Goal: Information Seeking & Learning: Learn about a topic

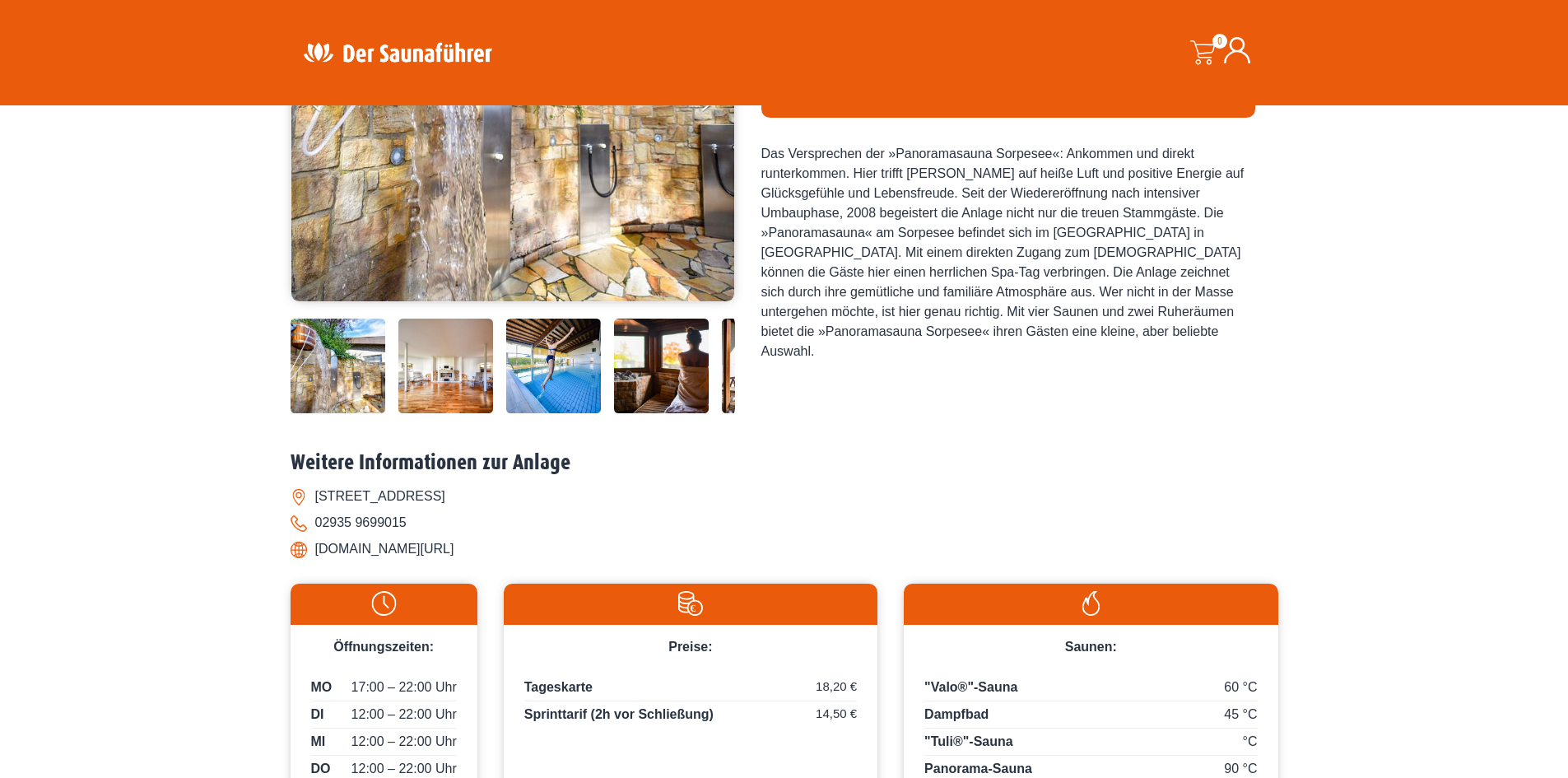
scroll to position [165, 0]
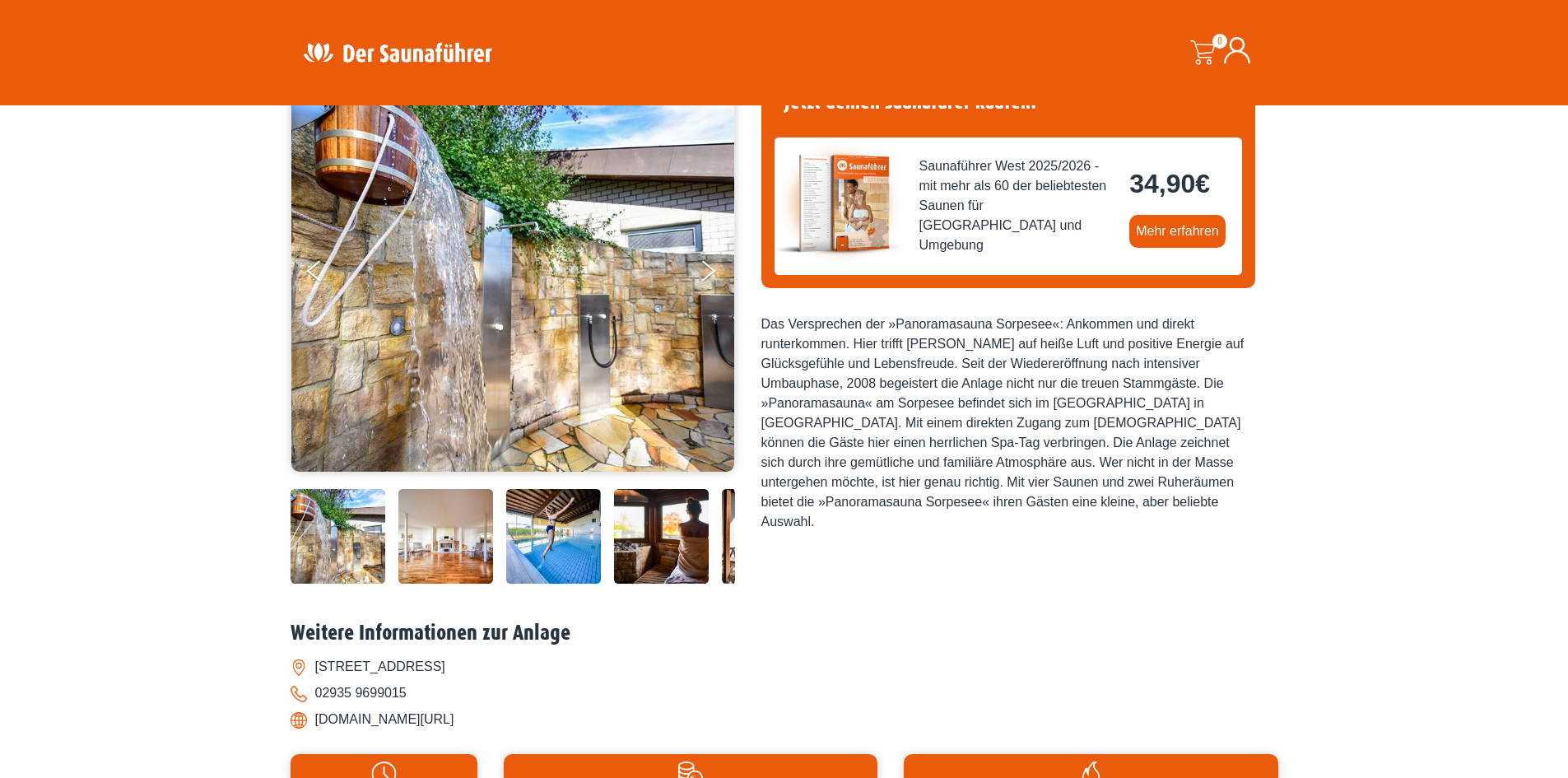
click at [325, 544] on img at bounding box center [338, 536] width 95 height 95
click at [705, 271] on button "Next" at bounding box center [720, 274] width 42 height 42
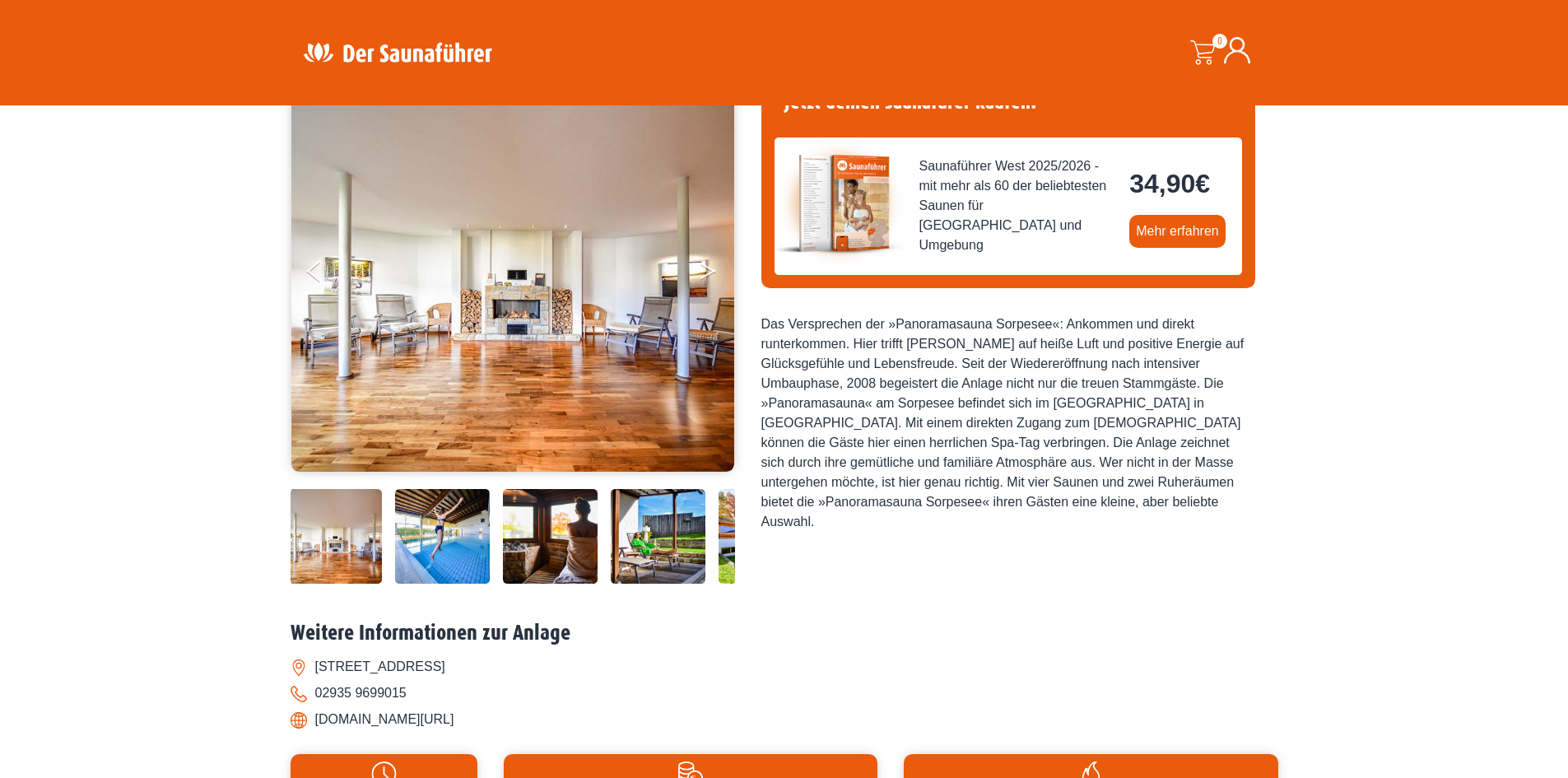
click at [709, 277] on button "Next" at bounding box center [720, 274] width 42 height 42
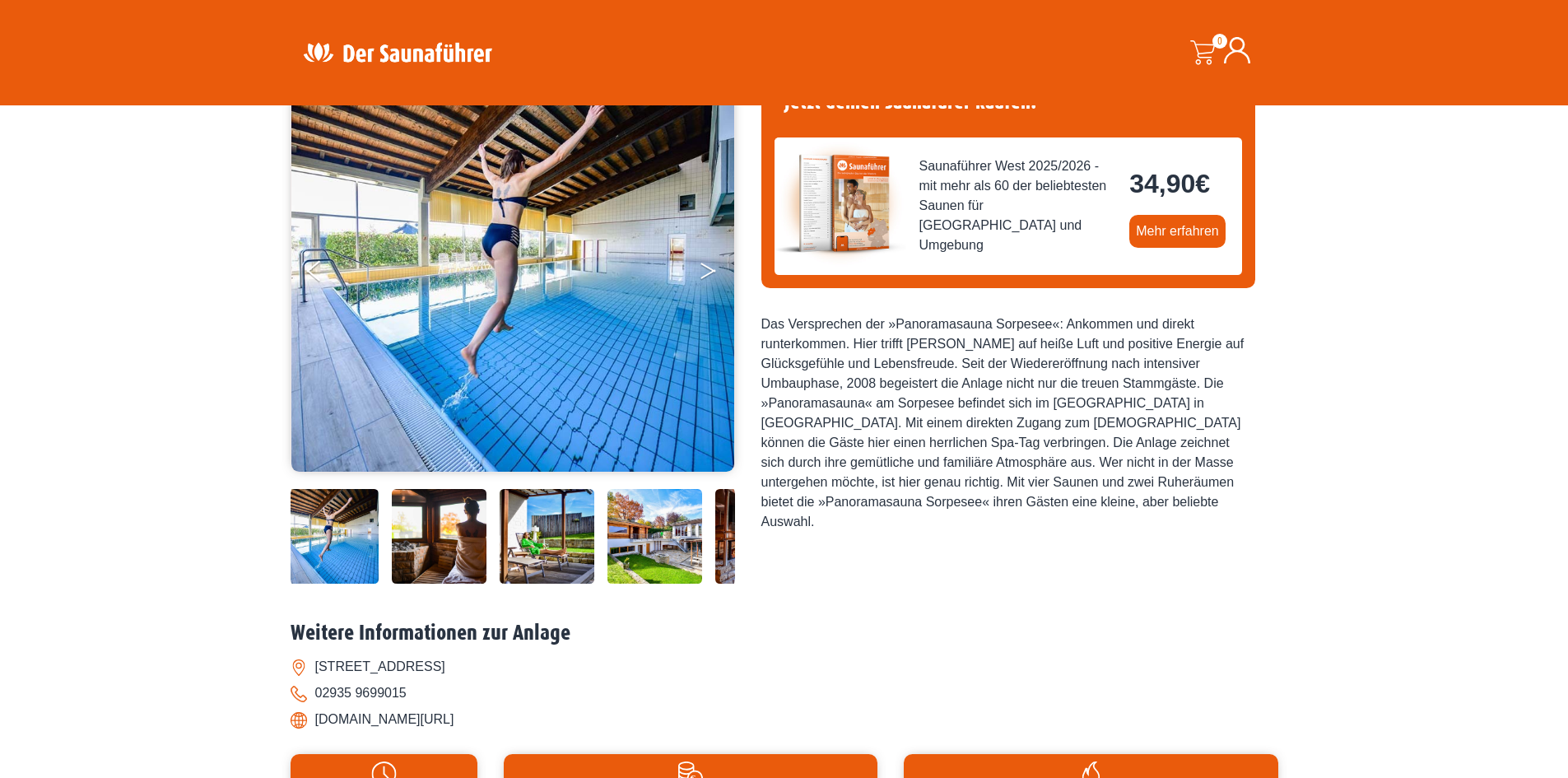
click at [709, 277] on button "Next" at bounding box center [720, 274] width 42 height 42
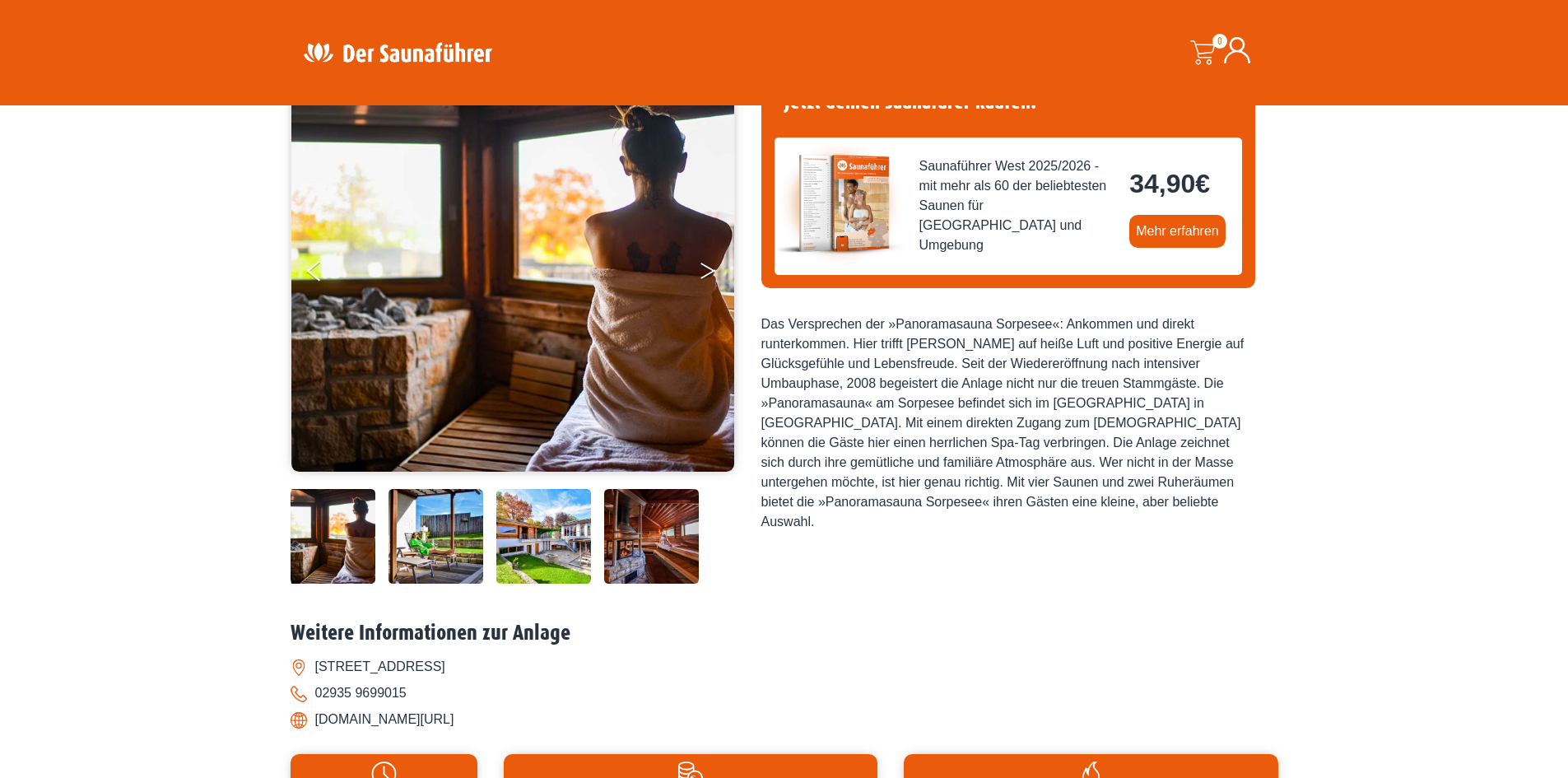
click at [709, 277] on button "Next" at bounding box center [720, 274] width 42 height 42
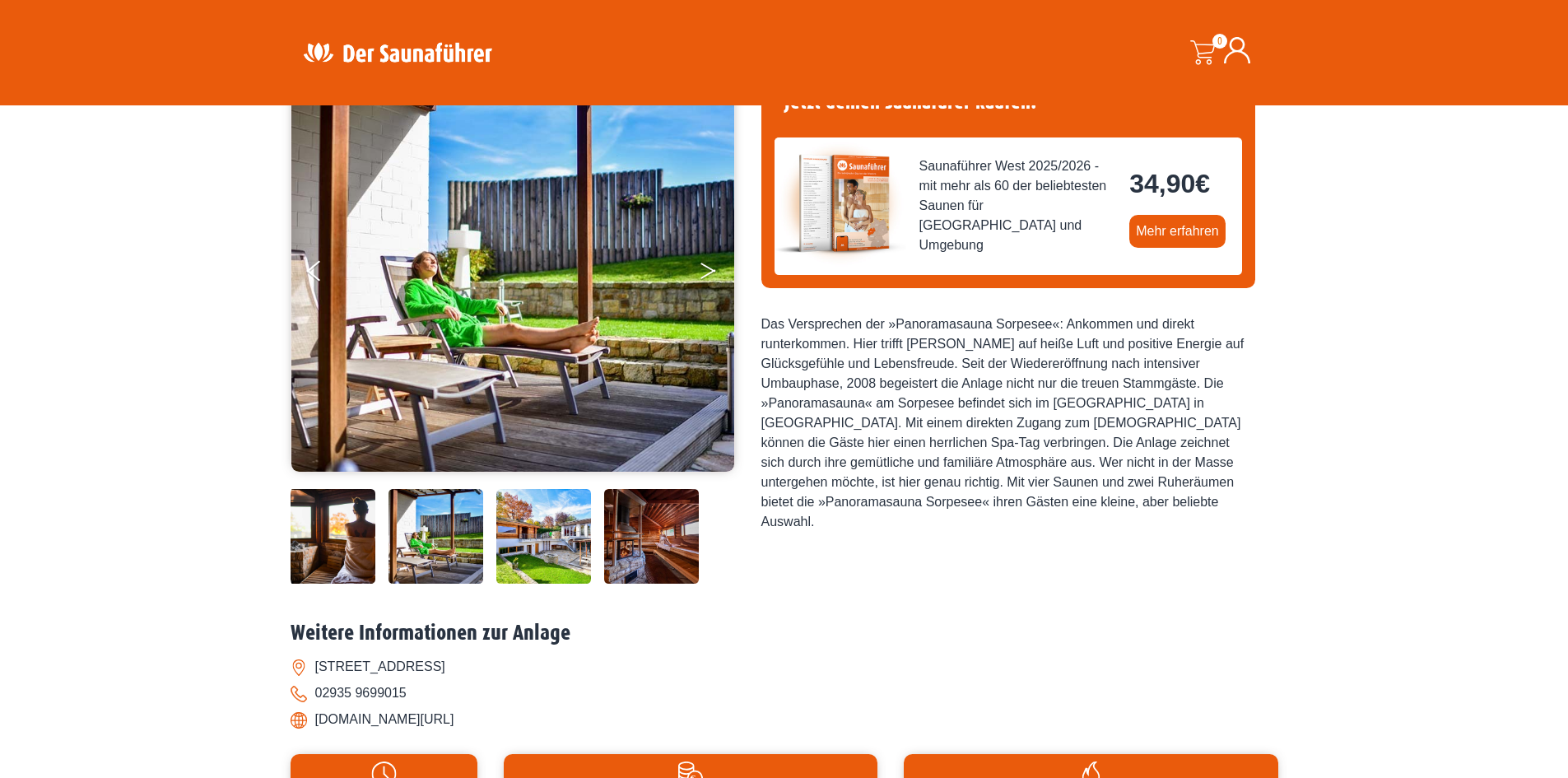
click at [709, 277] on button "Next" at bounding box center [720, 274] width 42 height 42
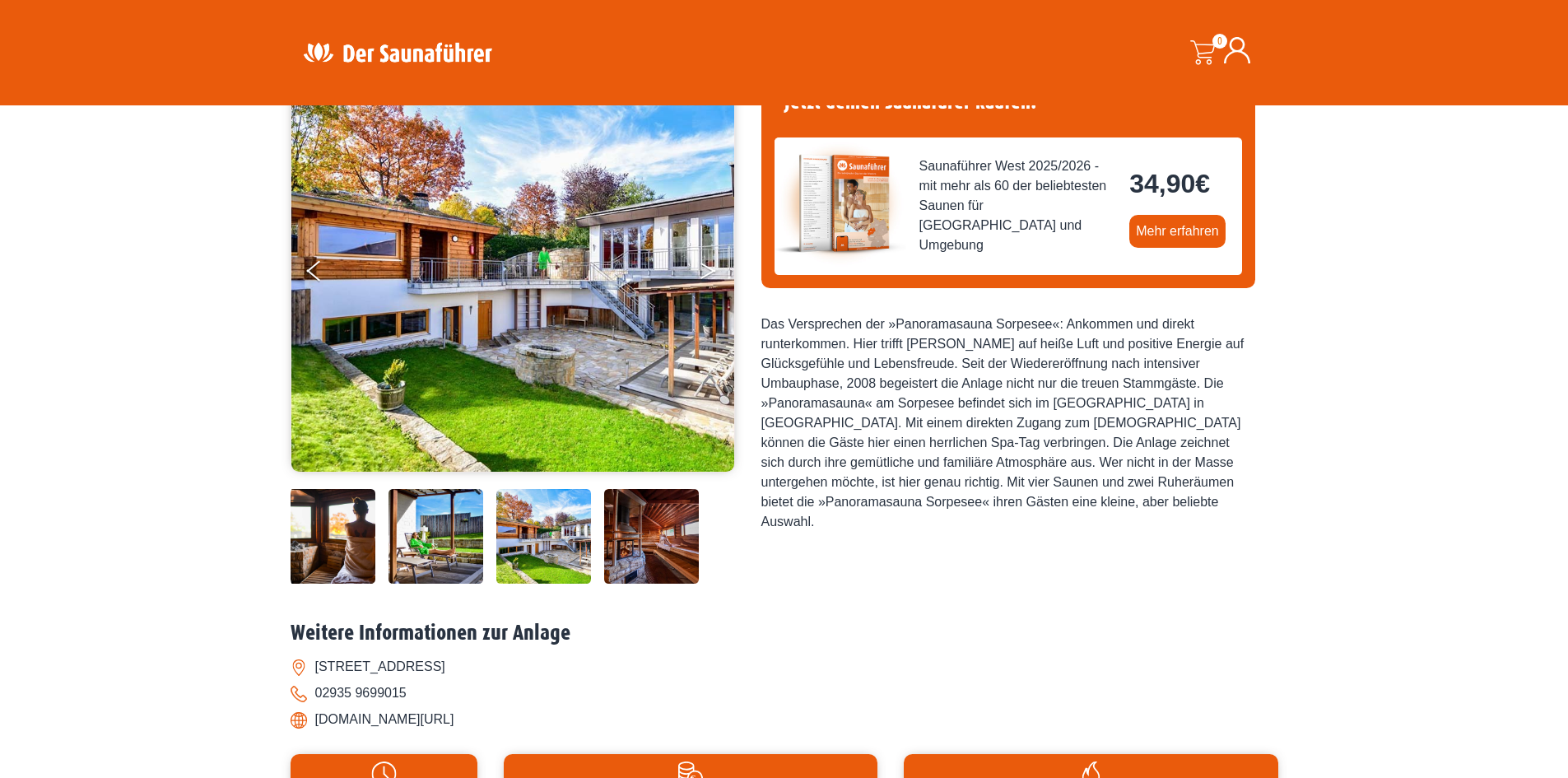
click at [709, 277] on button "Next" at bounding box center [720, 274] width 42 height 42
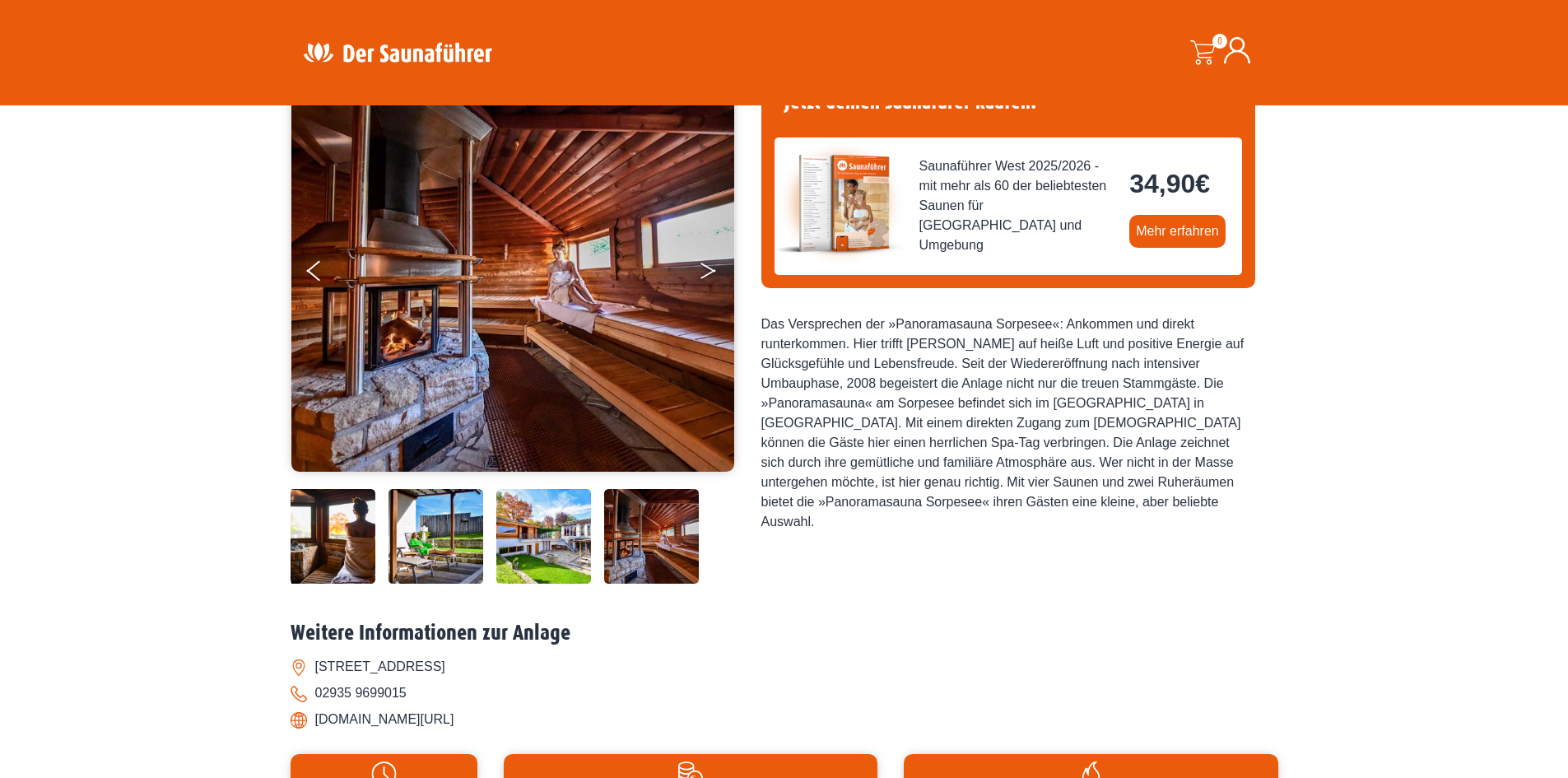
click at [709, 277] on button "Next" at bounding box center [720, 274] width 42 height 42
click at [703, 268] on button "Next" at bounding box center [720, 274] width 42 height 42
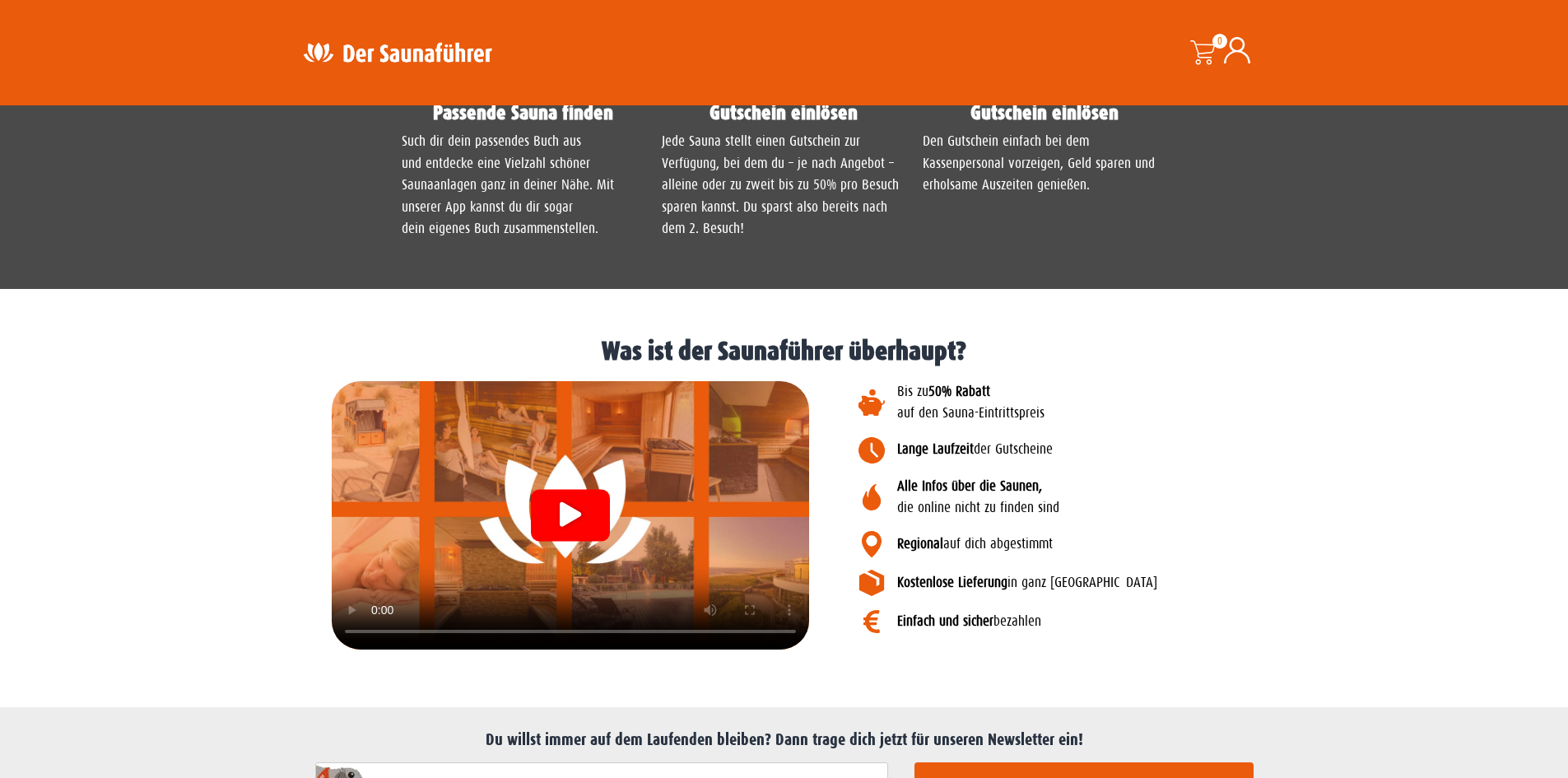
scroll to position [1646, 0]
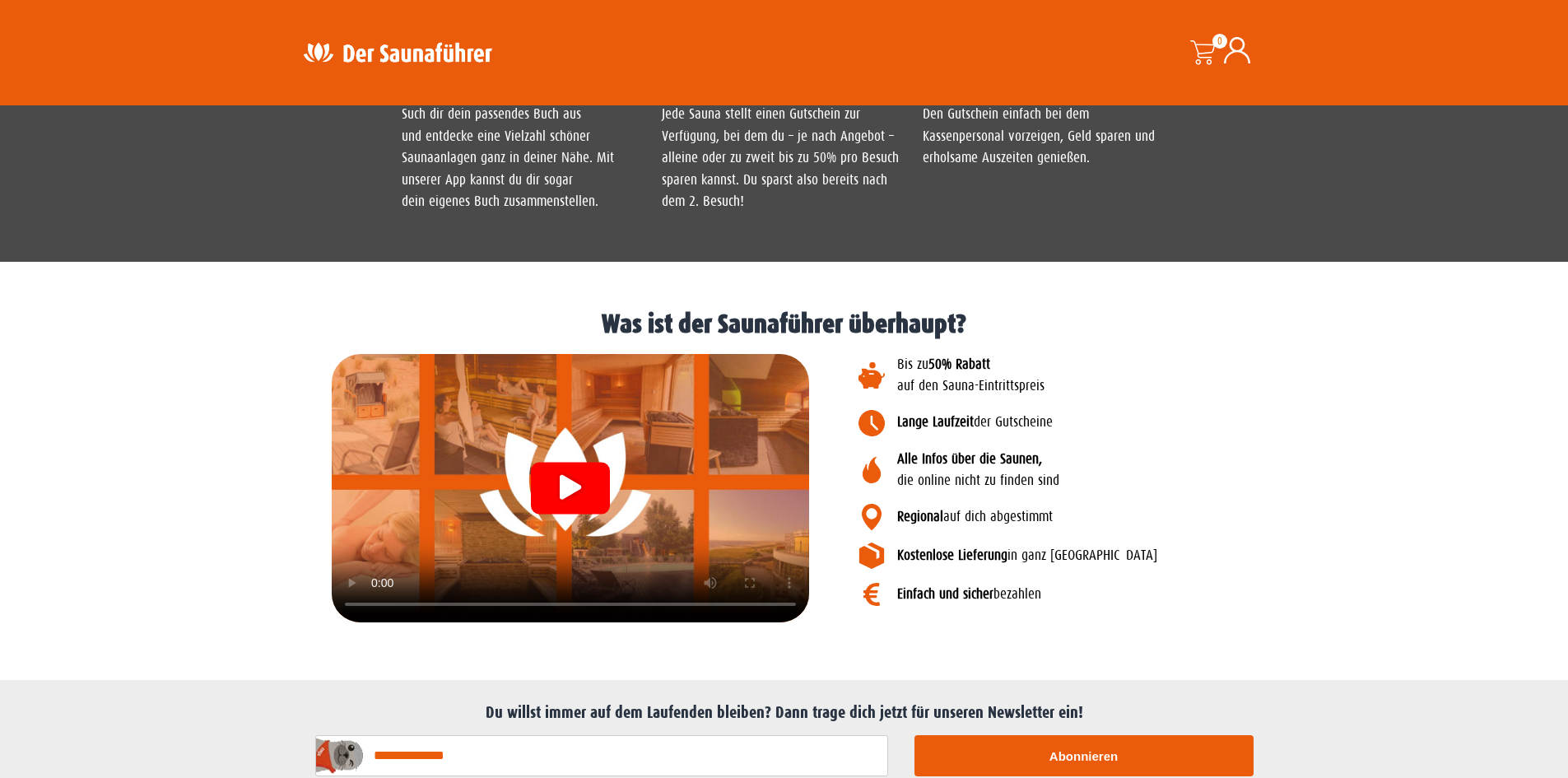
click at [351, 585] on div at bounding box center [570, 488] width 478 height 268
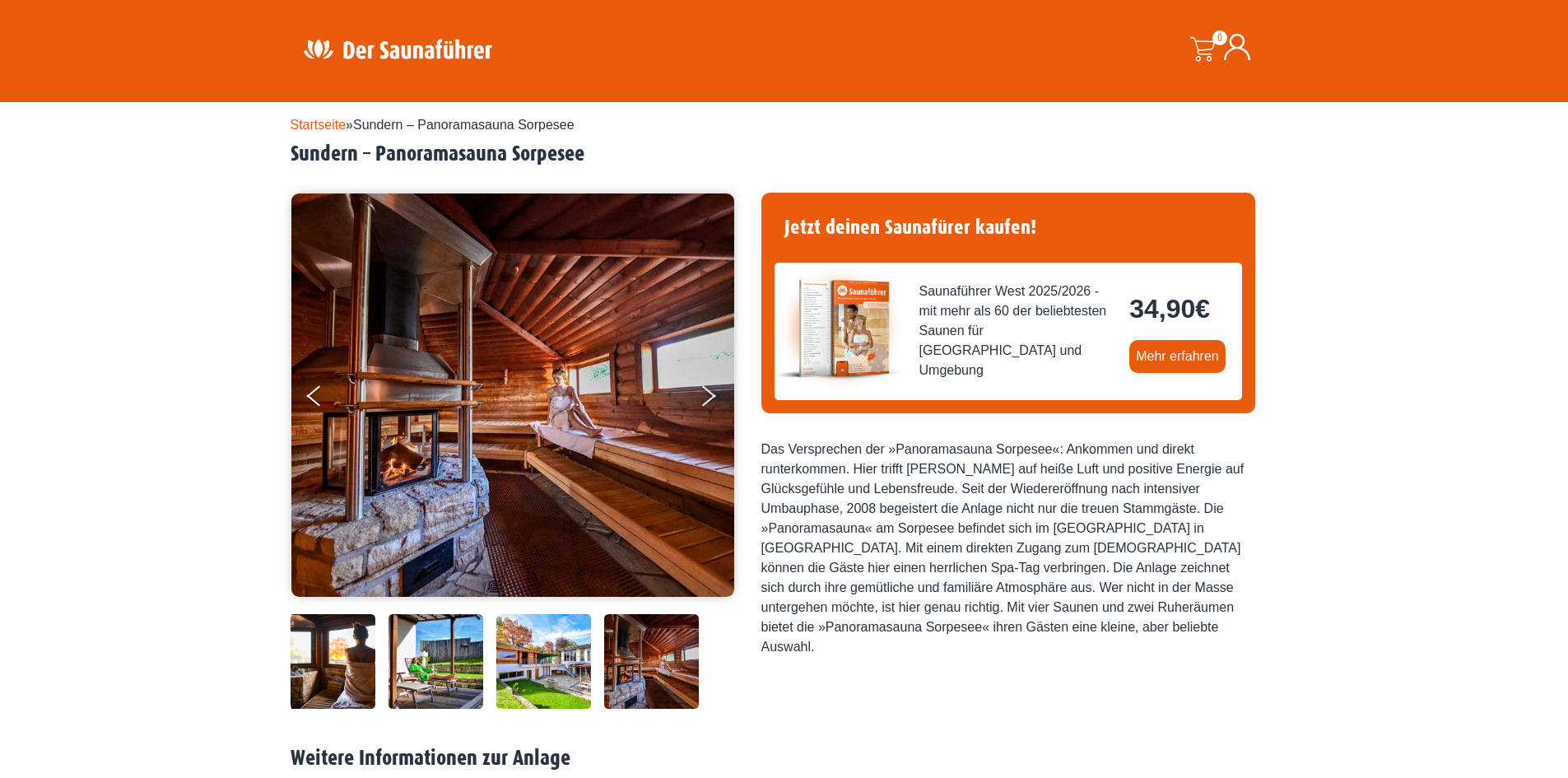
scroll to position [0, 0]
